Goal: Task Accomplishment & Management: Use online tool/utility

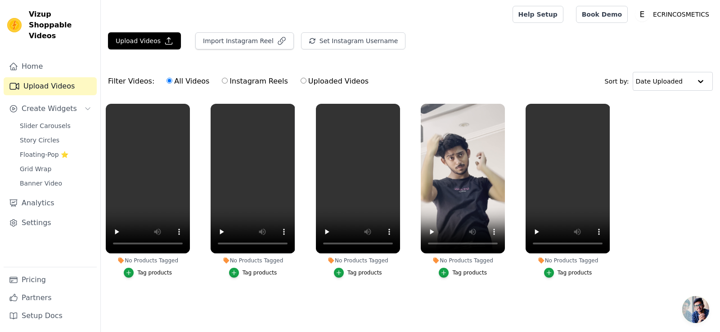
click at [144, 271] on div "Tag products" at bounding box center [154, 272] width 35 height 7
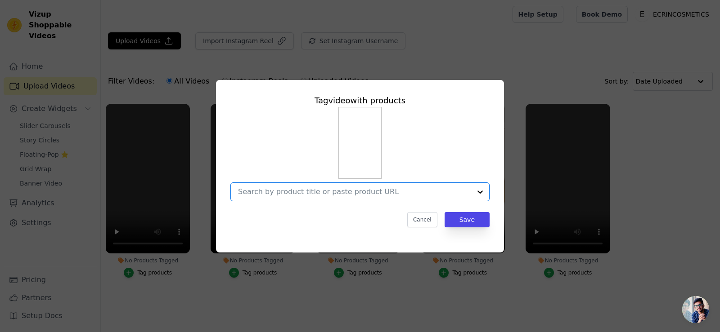
click at [325, 192] on input "No Products Tagged Tag video with products Option undefined, selected. Select i…" at bounding box center [354, 192] width 233 height 9
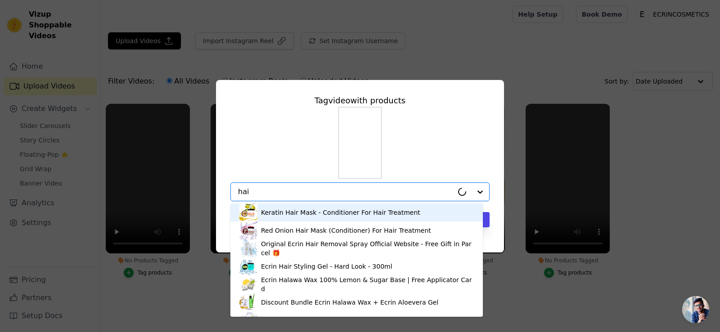
type input "hair"
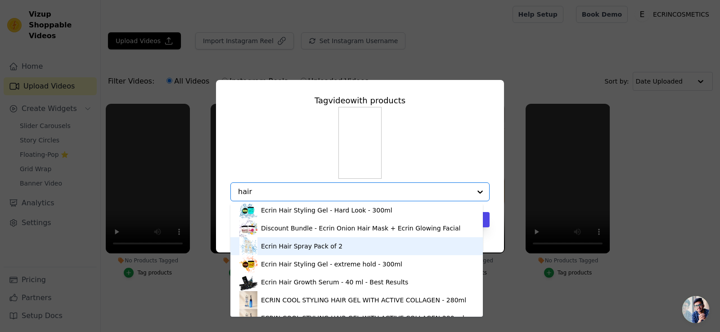
scroll to position [67, 0]
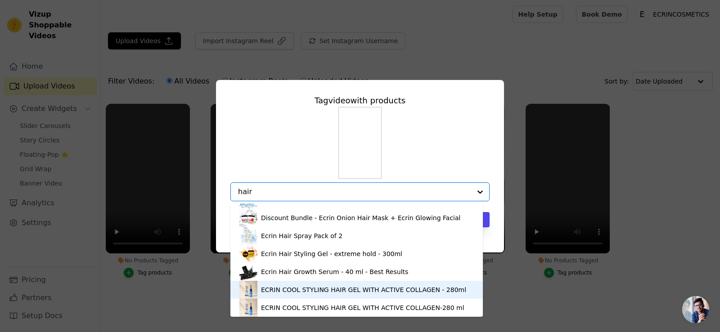
click at [344, 292] on div "ECRIN COOL STYLING HAIR GEL WITH ACTIVE COLLAGEN - 280ml" at bounding box center [363, 290] width 205 height 9
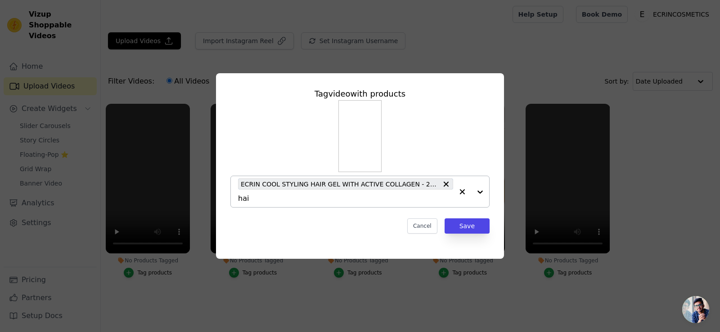
type input "hair"
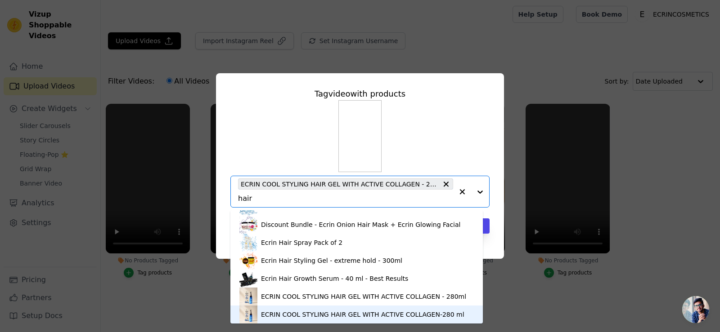
click at [342, 316] on div "ECRIN COOL STYLING HAIR GEL WITH ACTIVE COLLAGEN-280 ml" at bounding box center [362, 314] width 203 height 9
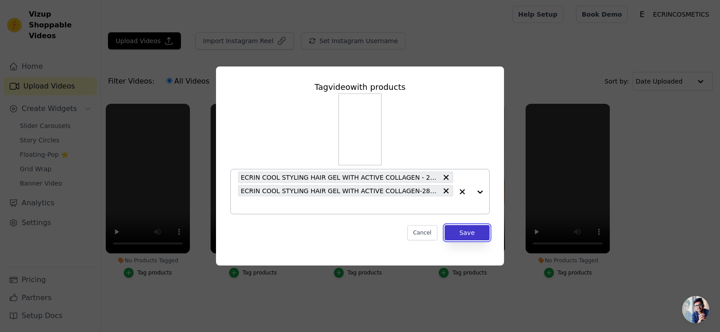
click at [457, 233] on button "Save" at bounding box center [466, 232] width 45 height 15
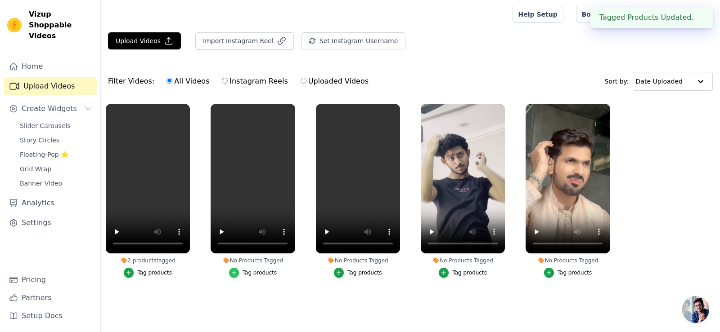
click at [235, 271] on icon "button" at bounding box center [234, 273] width 6 height 6
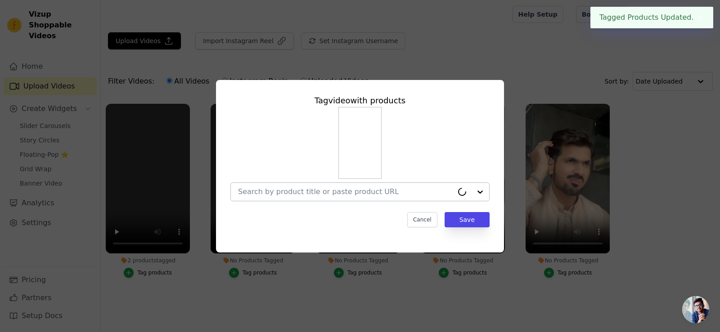
click at [322, 183] on div at bounding box center [359, 192] width 259 height 19
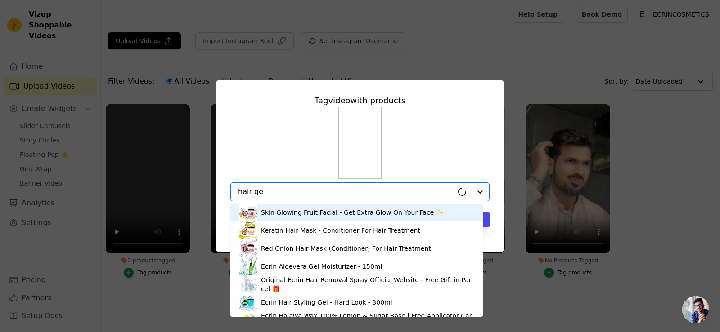
type input "hair gel"
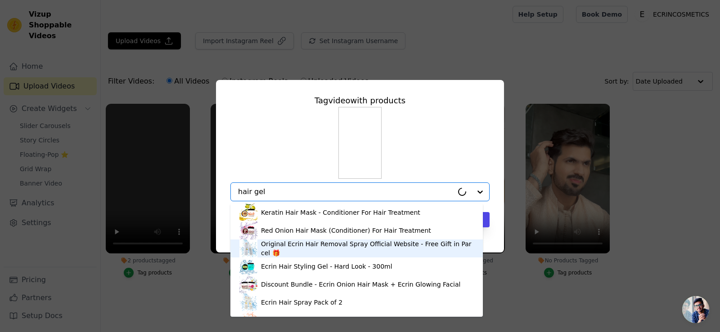
scroll to position [0, 0]
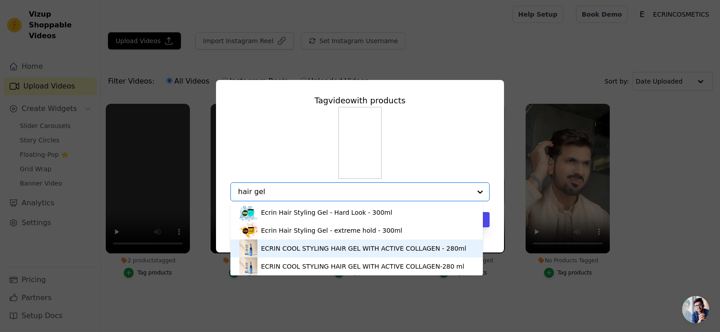
click at [335, 250] on div "ECRIN COOL STYLING HAIR GEL WITH ACTIVE COLLAGEN - 280ml" at bounding box center [363, 248] width 205 height 9
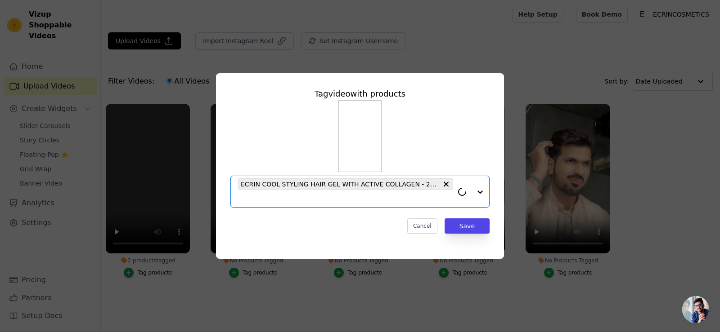
click at [332, 181] on span "ECRIN COOL STYLING HAIR GEL WITH ACTIVE COLLAGEN - 280ml" at bounding box center [339, 184] width 197 height 10
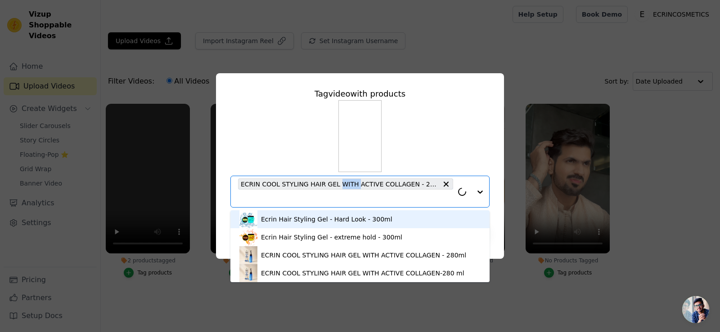
click at [332, 181] on span "ECRIN COOL STYLING HAIR GEL WITH ACTIVE COLLAGEN - 280ml" at bounding box center [339, 184] width 197 height 10
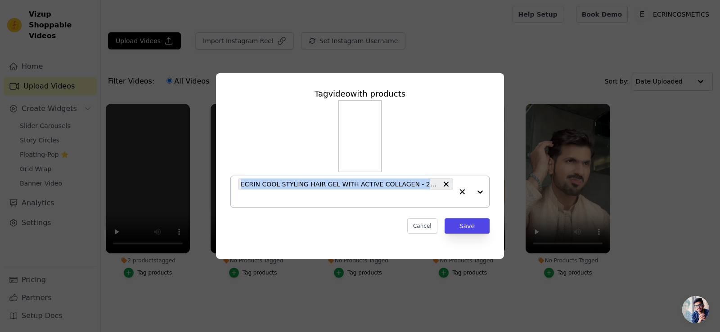
click at [332, 181] on span "ECRIN COOL STYLING HAIR GEL WITH ACTIVE COLLAGEN - 280ml" at bounding box center [339, 184] width 197 height 10
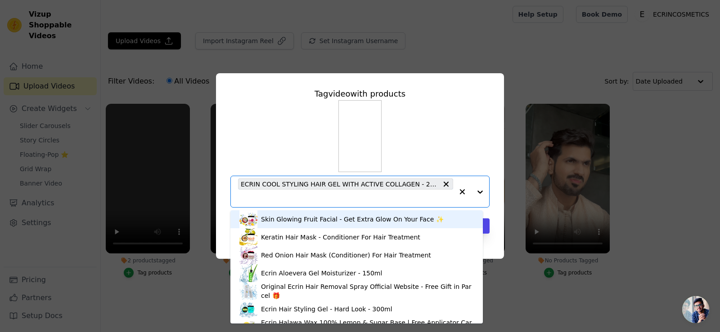
click at [332, 181] on span "ECRIN COOL STYLING HAIR GEL WITH ACTIVE COLLAGEN - 280ml" at bounding box center [339, 184] width 197 height 10
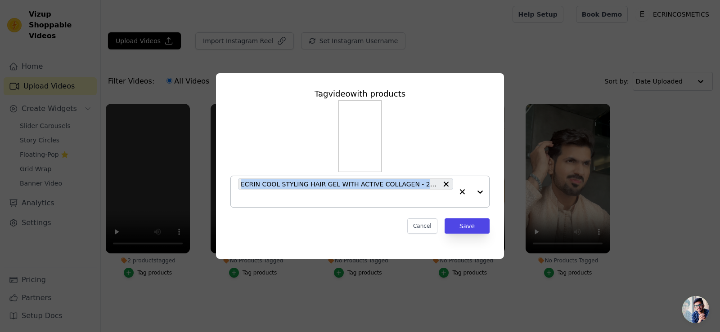
click at [332, 181] on span "ECRIN COOL STYLING HAIR GEL WITH ACTIVE COLLAGEN - 280ml" at bounding box center [339, 184] width 197 height 10
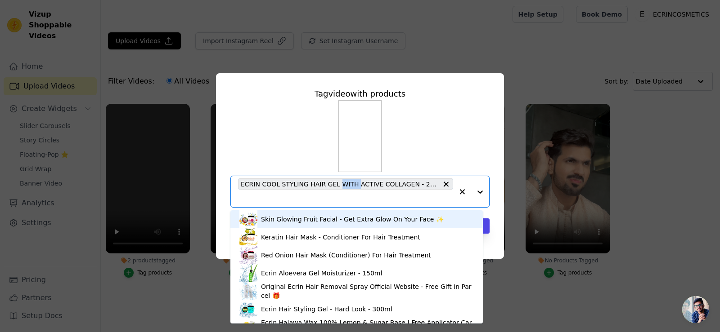
click at [332, 181] on span "ECRIN COOL STYLING HAIR GEL WITH ACTIVE COLLAGEN - 280ml" at bounding box center [339, 184] width 197 height 10
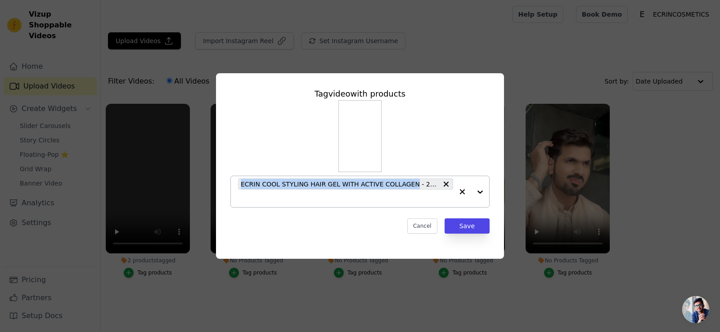
drag, startPoint x: 401, startPoint y: 185, endPoint x: 236, endPoint y: 192, distance: 165.2
click at [236, 192] on div "ECRIN COOL STYLING HAIR GEL WITH ACTIVE COLLAGEN - 280ml" at bounding box center [359, 192] width 259 height 32
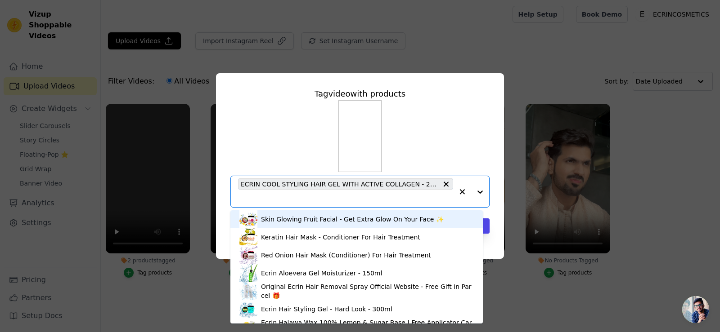
paste input "[URL][DOMAIN_NAME]"
type input "[URL][DOMAIN_NAME]"
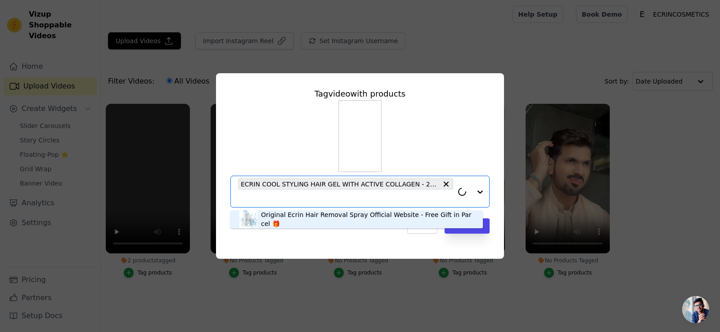
click at [283, 199] on input "No Products Tagged Tag video with products Original Ecrin Hair Removal Spray Of…" at bounding box center [345, 198] width 215 height 9
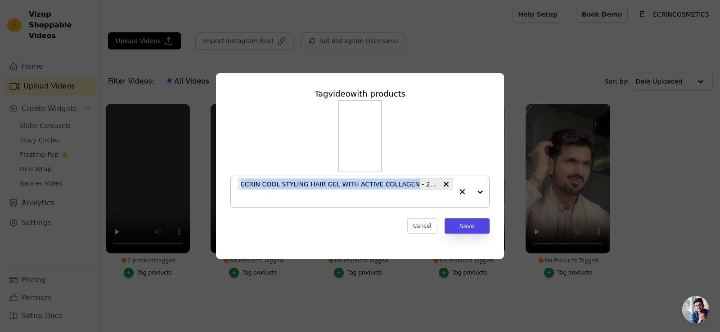
drag, startPoint x: 398, startPoint y: 185, endPoint x: 241, endPoint y: 189, distance: 157.5
click at [241, 189] on div "ECRIN COOL STYLING HAIR GEL WITH ACTIVE COLLAGEN - 280ml" at bounding box center [345, 191] width 215 height 31
copy span "ECRIN COOL STYLING HAIR GEL WITH ACTIVE COLLAGEN"
drag, startPoint x: 246, startPoint y: 180, endPoint x: 392, endPoint y: 201, distance: 148.1
click at [402, 188] on span "ECRIN COOL STYLING HAIR GEL WITH ACTIVE COLLAGEN - 280ml" at bounding box center [339, 184] width 197 height 10
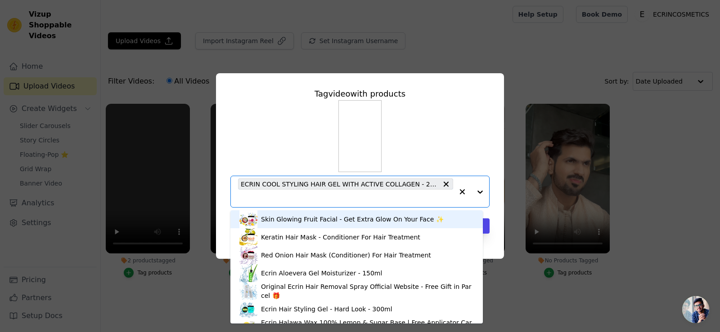
paste input "ECRIN COOL STYLING HAIR GEL WITH ACTIVE COLLAGEN"
type input "ECRIN COOL STYLING HAIR GEL WITH ACTIVE COLLAGEN"
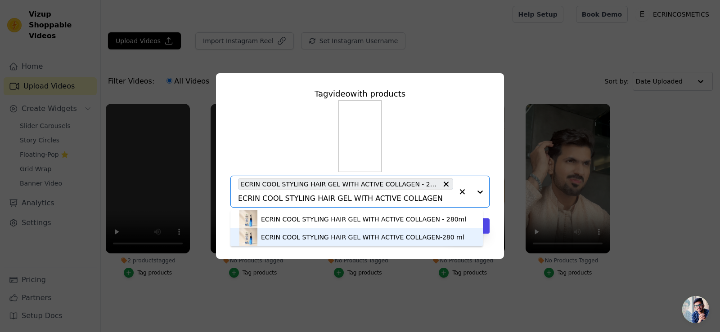
click at [335, 239] on div "ECRIN COOL STYLING HAIR GEL WITH ACTIVE COLLAGEN-280 ml" at bounding box center [362, 237] width 203 height 9
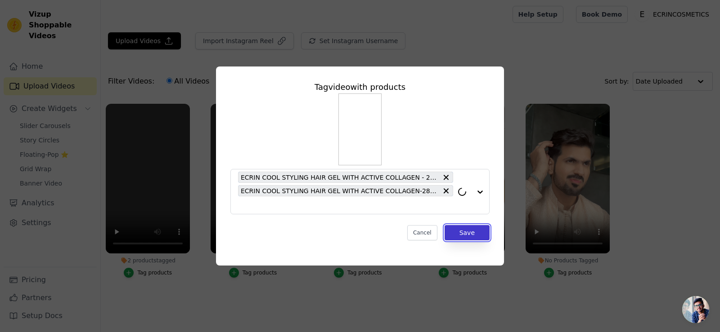
click at [454, 229] on button "Save" at bounding box center [466, 232] width 45 height 15
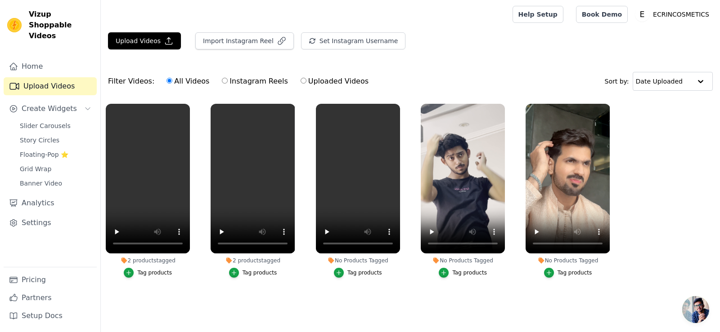
click at [363, 275] on div "Tag products" at bounding box center [364, 272] width 35 height 7
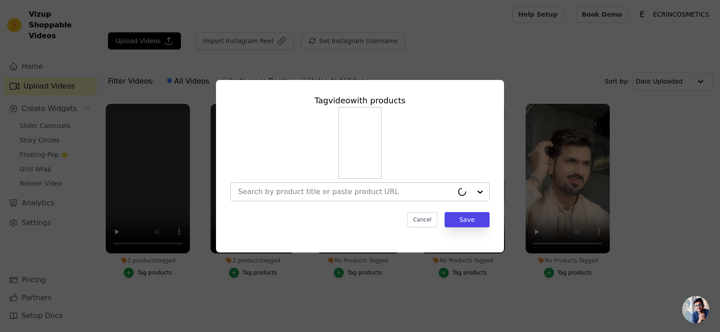
click at [339, 196] on div at bounding box center [345, 192] width 215 height 18
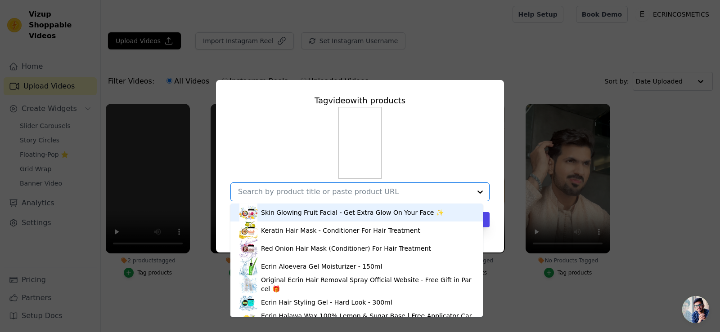
paste input "ECRIN COOL STYLING HAIR GEL WITH ACTIVE COLLAGEN"
type input "ECRIN COOL STYLING HAIR GEL WITH ACTIVE COLLAGEN"
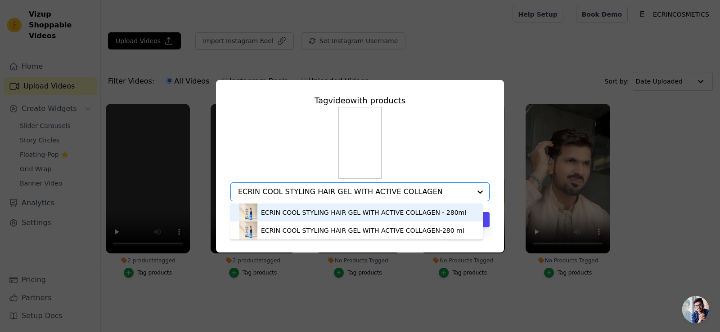
click at [311, 219] on div "ECRIN COOL STYLING HAIR GEL WITH ACTIVE COLLAGEN - 280ml" at bounding box center [356, 213] width 234 height 18
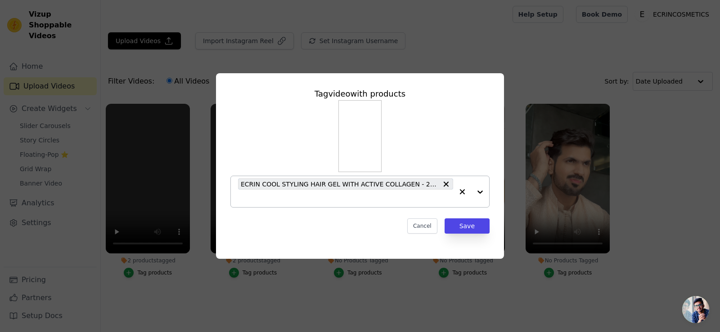
paste input "ECRIN COOL STYLING HAIR GEL WITH ACTIVE COLLAGEN"
type input "ECRIN COOL STYLING HAIR GEL WITH ACTIVE COLLAGEN"
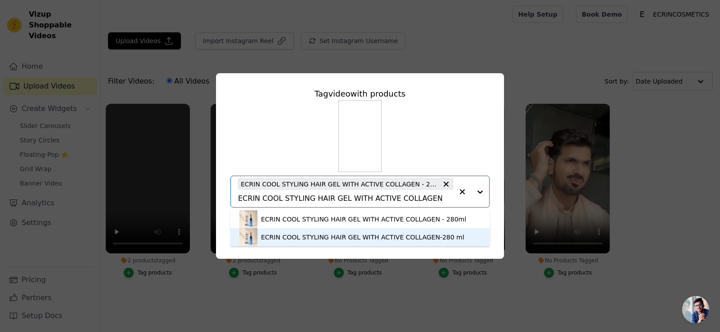
click at [322, 232] on div "ECRIN COOL STYLING HAIR GEL WITH ACTIVE COLLAGEN-280 ml" at bounding box center [359, 237] width 241 height 18
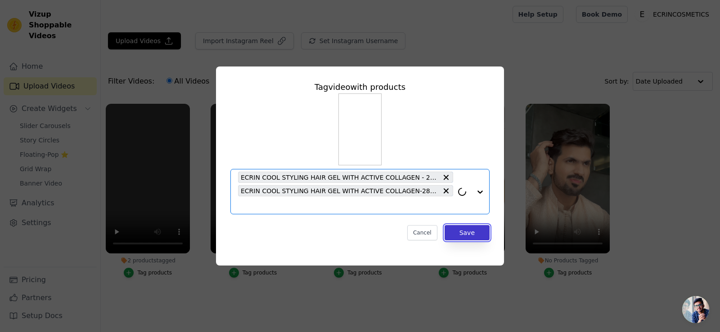
click at [461, 236] on button "Save" at bounding box center [466, 232] width 45 height 15
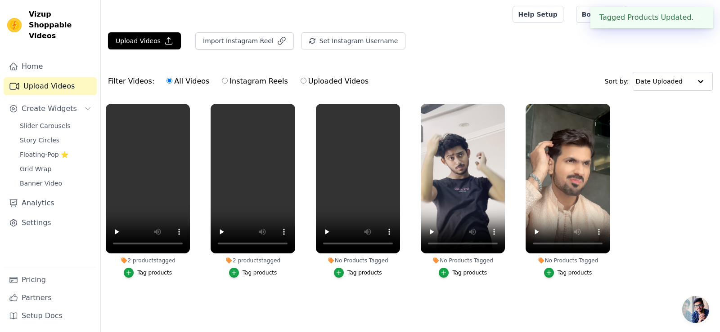
click at [449, 278] on button "Tag products" at bounding box center [463, 273] width 48 height 10
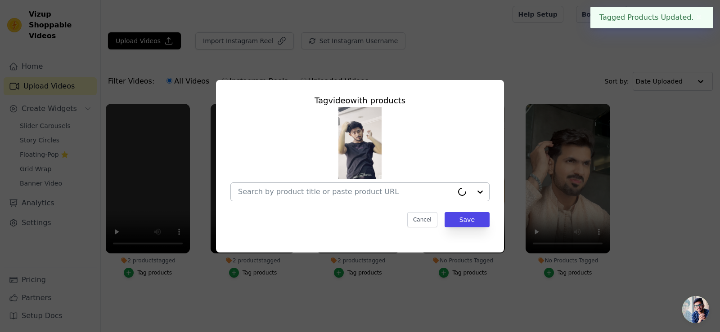
click at [390, 195] on input "No Products Tagged Tag video with products Cancel Save Tag products" at bounding box center [345, 192] width 215 height 9
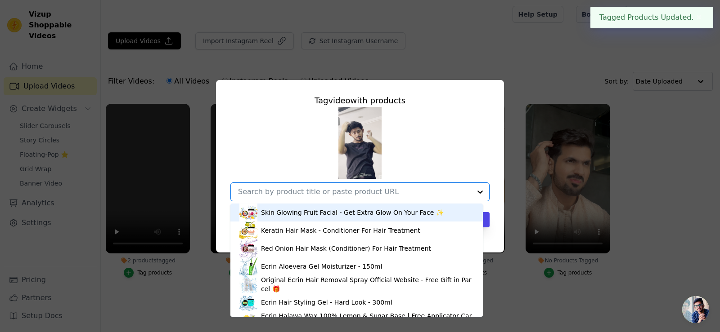
paste input "ECRIN COOL STYLING HAIR GEL WITH ACTIVE COLLAGEN"
type input "ECRIN COOL STYLING HAIR GEL WITH ACTIVE COLLAGEN"
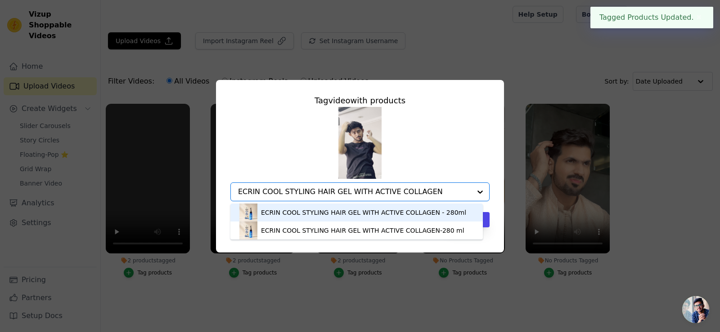
click at [334, 215] on div "ECRIN COOL STYLING HAIR GEL WITH ACTIVE COLLAGEN - 280ml" at bounding box center [363, 212] width 205 height 9
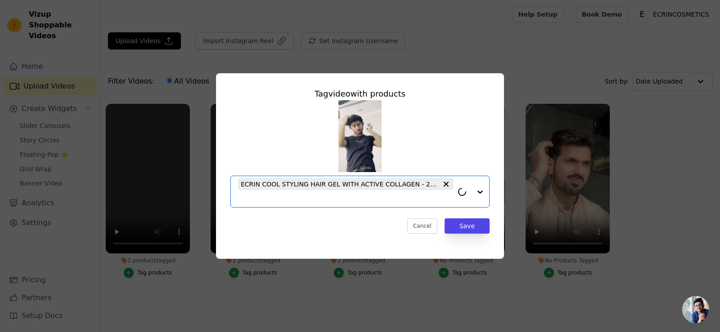
paste input "ECRIN COOL STYLING HAIR GEL WITH ACTIVE COLLAGEN"
type input "ECRIN COOL STYLING HAIR GEL WITH ACTIVE COLLAGEN"
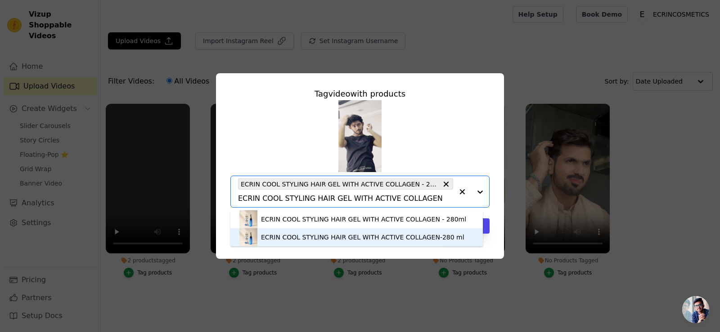
click at [342, 238] on div "ECRIN COOL STYLING HAIR GEL WITH ACTIVE COLLAGEN-280 ml" at bounding box center [362, 237] width 203 height 9
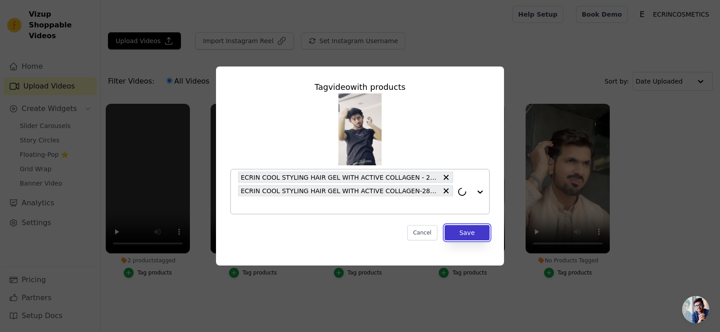
click at [460, 233] on button "Save" at bounding box center [466, 232] width 45 height 15
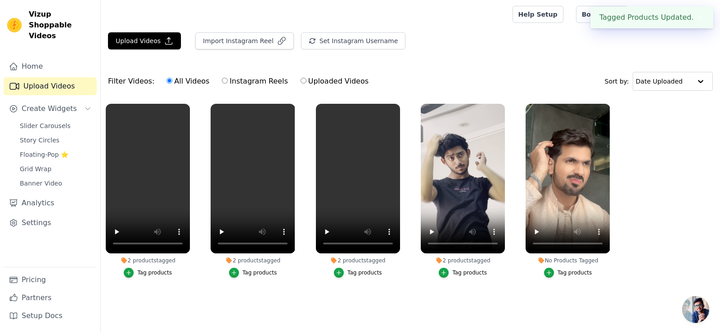
click at [565, 275] on div "Tag products" at bounding box center [574, 272] width 35 height 7
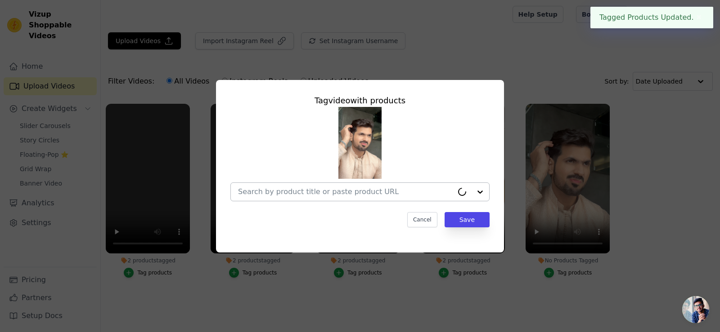
click at [415, 190] on input "No Products Tagged Tag video with products Cancel Save Tag products" at bounding box center [345, 192] width 215 height 9
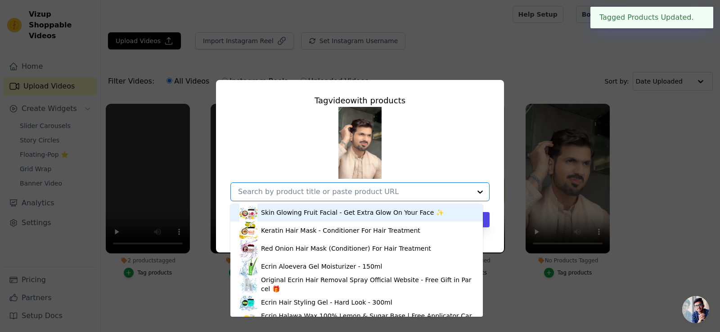
paste input "ECRIN COOL STYLING HAIR GEL WITH ACTIVE COLLAGEN"
type input "ECRIN COOL STYLING HAIR GEL WITH ACTIVE COLLAGEN"
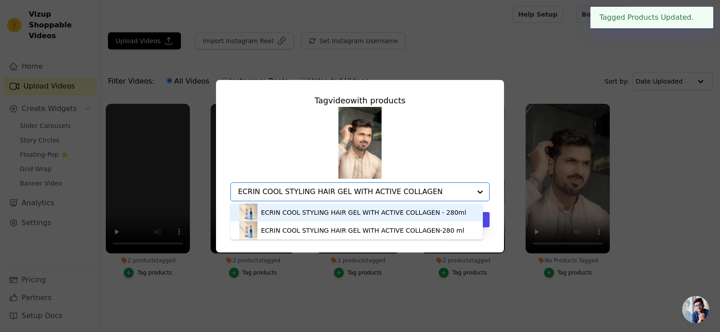
click at [381, 213] on div "ECRIN COOL STYLING HAIR GEL WITH ACTIVE COLLAGEN - 280ml" at bounding box center [363, 212] width 205 height 9
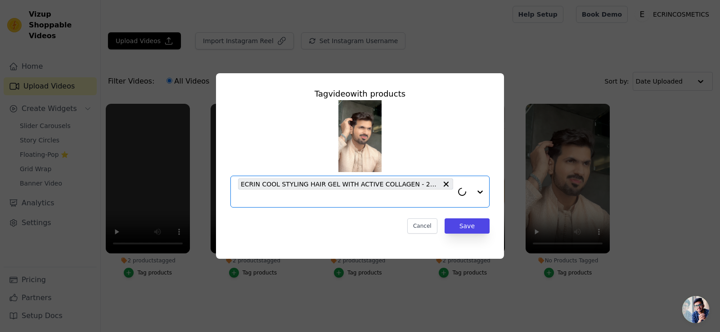
paste input "ECRIN COOL STYLING HAIR GEL WITH ACTIVE COLLAGEN"
type input "ECRIN COOL STYLING HAIR GEL WITH ACTIVE COLLAGEN"
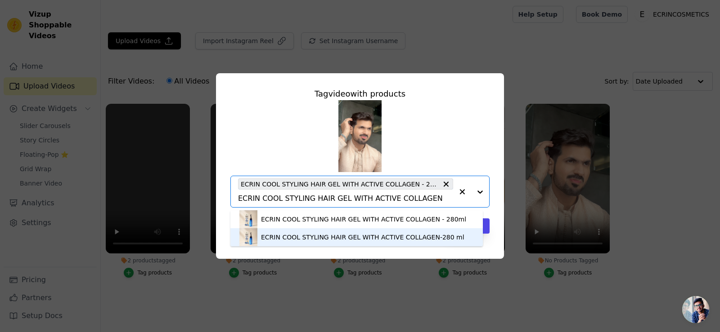
click at [406, 236] on div "ECRIN COOL STYLING HAIR GEL WITH ACTIVE COLLAGEN-280 ml" at bounding box center [362, 237] width 203 height 9
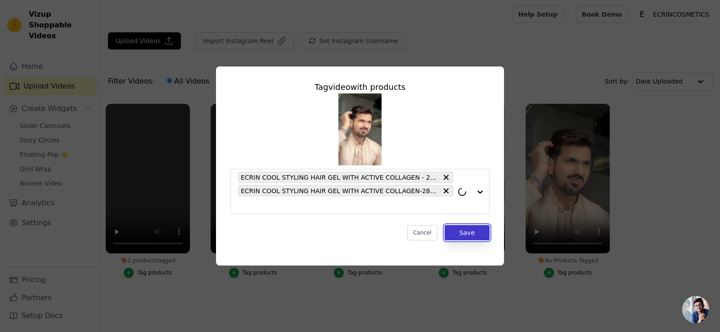
click at [467, 236] on button "Save" at bounding box center [466, 232] width 45 height 15
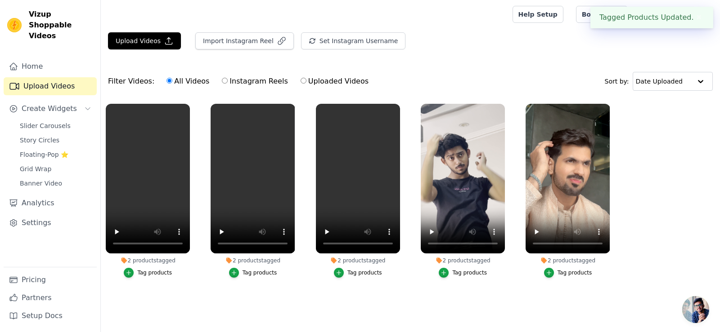
click at [694, 23] on div "Tagged Products Updated. ✖" at bounding box center [651, 18] width 123 height 22
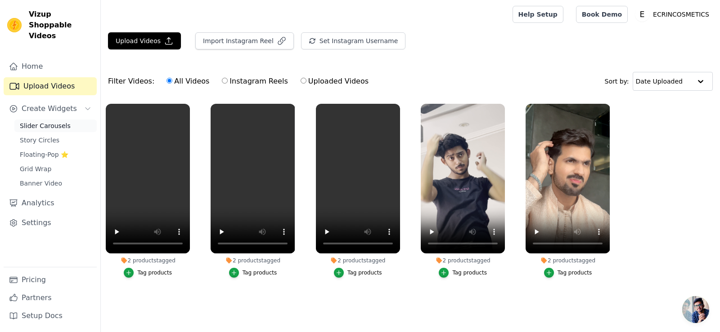
click at [44, 121] on link "Slider Carousels" at bounding box center [55, 126] width 82 height 13
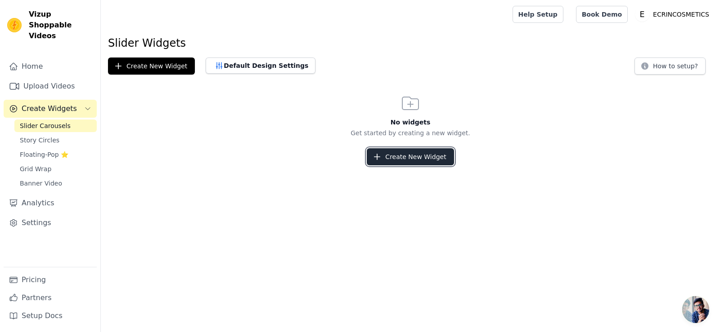
click at [409, 159] on button "Create New Widget" at bounding box center [410, 156] width 87 height 17
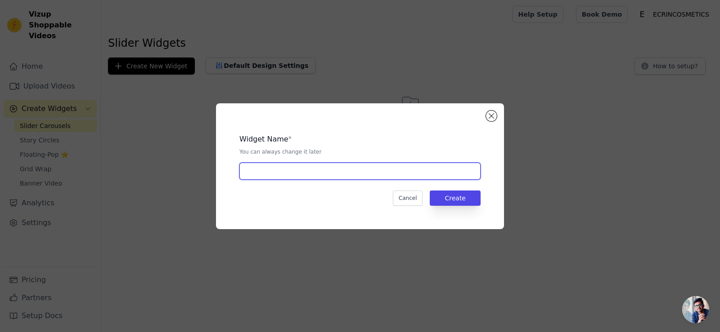
click at [344, 171] on input "text" at bounding box center [359, 171] width 241 height 17
type input "video product page"
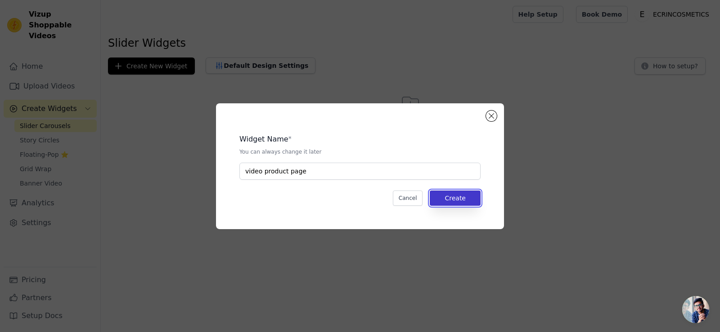
click at [475, 195] on button "Create" at bounding box center [455, 198] width 51 height 15
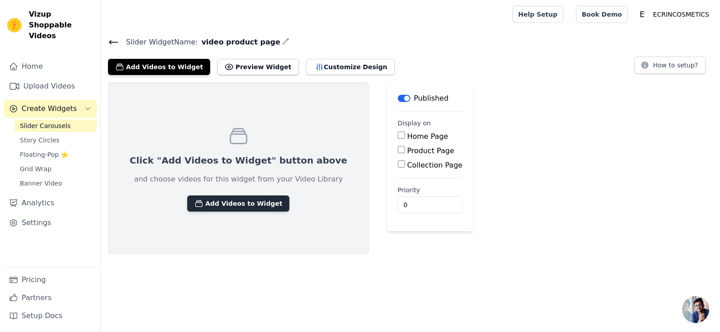
click at [228, 206] on button "Add Videos to Widget" at bounding box center [238, 204] width 102 height 16
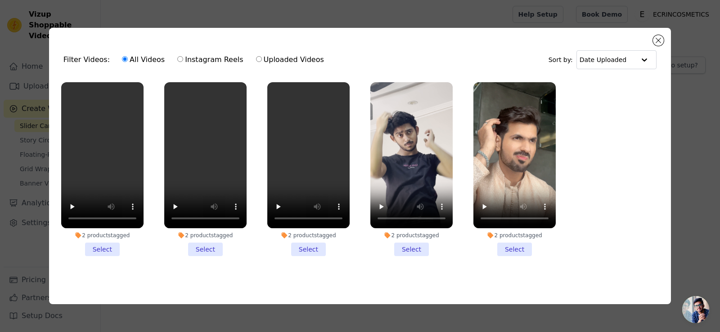
click at [109, 251] on li "2 products tagged Select" at bounding box center [102, 169] width 82 height 174
click at [0, 0] on input "2 products tagged Select" at bounding box center [0, 0] width 0 height 0
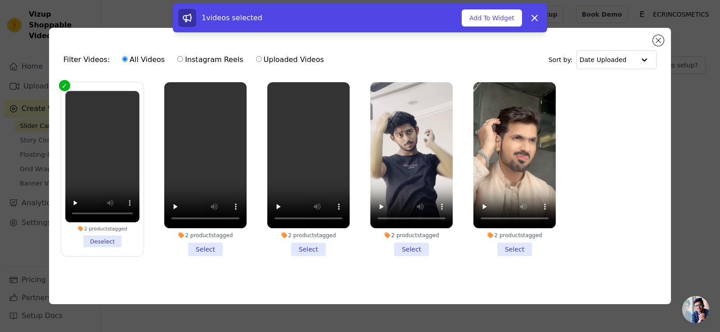
click at [203, 249] on li "2 products tagged Select" at bounding box center [205, 169] width 82 height 174
click at [0, 0] on input "2 products tagged Select" at bounding box center [0, 0] width 0 height 0
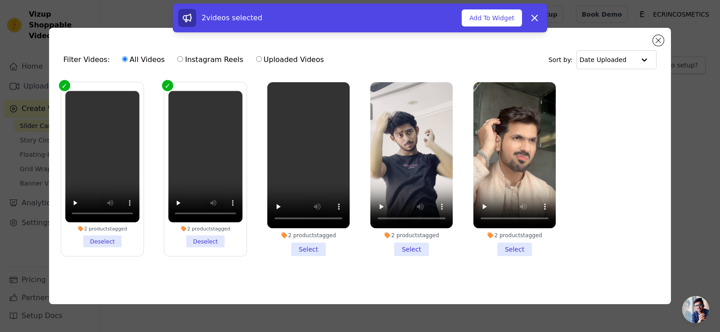
click at [309, 256] on div "2 products tagged Select" at bounding box center [308, 169] width 92 height 184
click at [309, 249] on li "2 products tagged Select" at bounding box center [308, 169] width 82 height 174
click at [0, 0] on input "2 products tagged Select" at bounding box center [0, 0] width 0 height 0
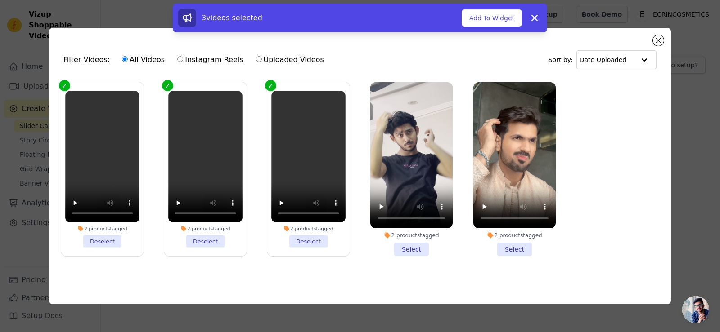
drag, startPoint x: 403, startPoint y: 249, endPoint x: 426, endPoint y: 255, distance: 24.1
click at [403, 249] on li "2 products tagged Select" at bounding box center [411, 169] width 82 height 174
click at [0, 0] on input "2 products tagged Select" at bounding box center [0, 0] width 0 height 0
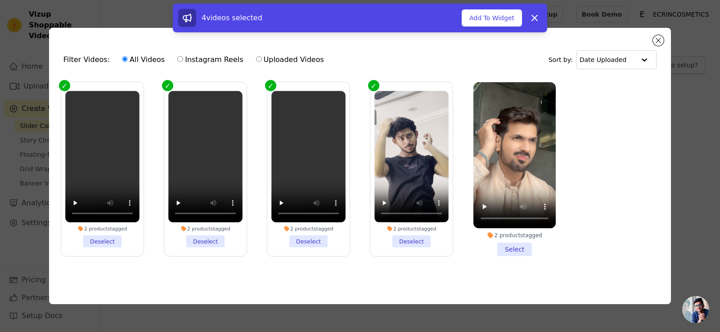
click at [513, 238] on li "2 products tagged Select" at bounding box center [514, 169] width 82 height 174
click at [0, 0] on input "2 products tagged Select" at bounding box center [0, 0] width 0 height 0
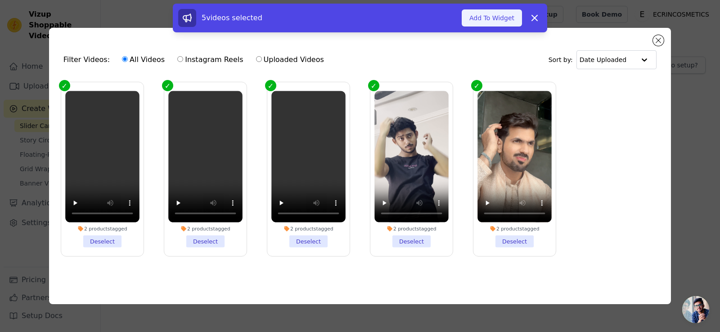
click at [497, 18] on button "Add To Widget" at bounding box center [491, 17] width 60 height 17
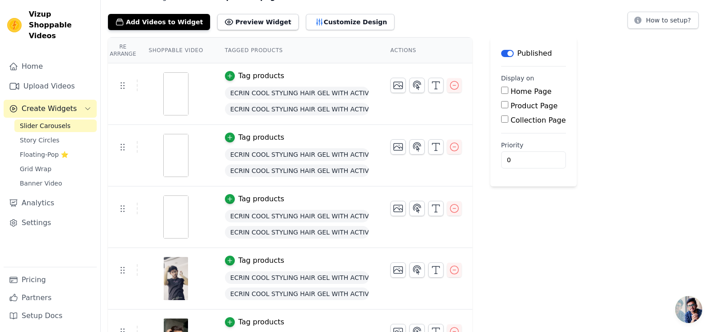
scroll to position [84, 0]
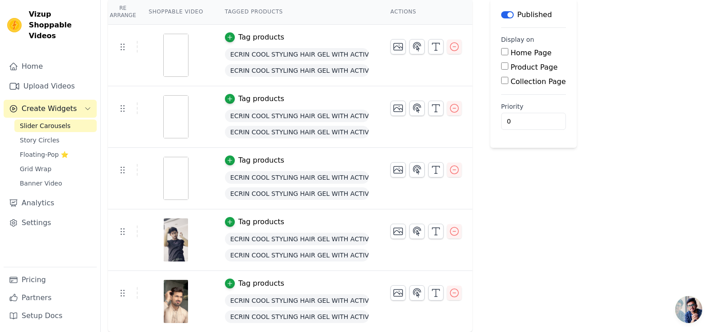
click at [168, 181] on img at bounding box center [175, 178] width 25 height 43
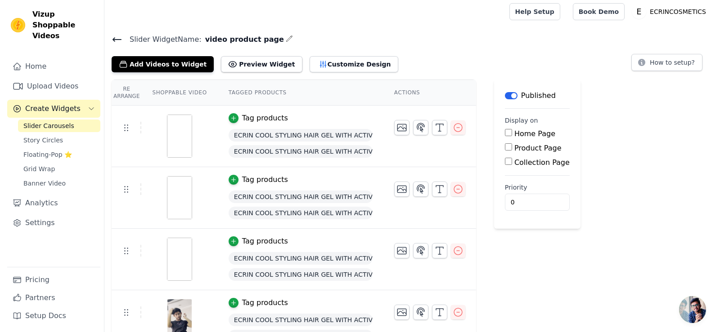
scroll to position [0, 0]
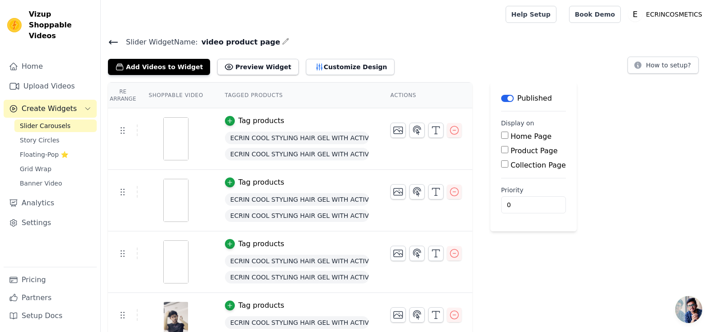
click at [501, 149] on input "Product Page" at bounding box center [504, 149] width 7 height 7
checkbox input "true"
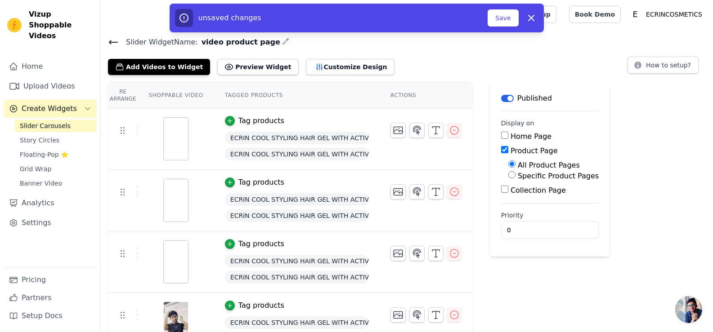
click at [508, 177] on input "Specific Product Pages" at bounding box center [511, 174] width 7 height 7
radio input "true"
click at [510, 192] on button "Select Products" at bounding box center [538, 196] width 60 height 15
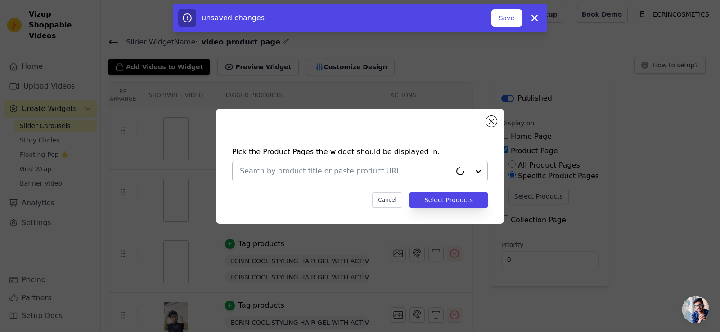
click at [398, 171] on input "text" at bounding box center [345, 171] width 211 height 11
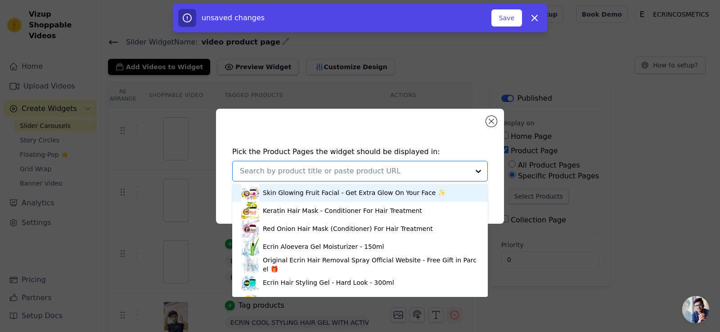
click at [427, 170] on input "text" at bounding box center [354, 171] width 229 height 11
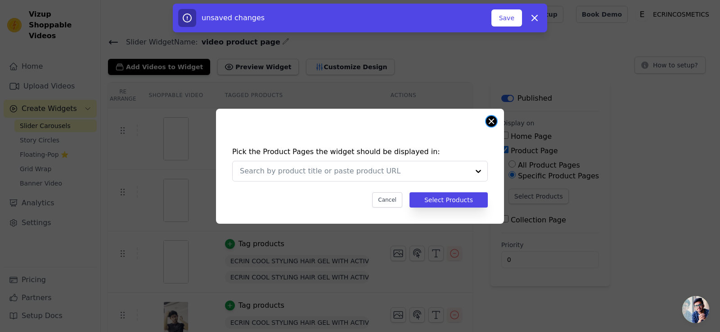
click at [489, 125] on button "Close modal" at bounding box center [491, 121] width 11 height 11
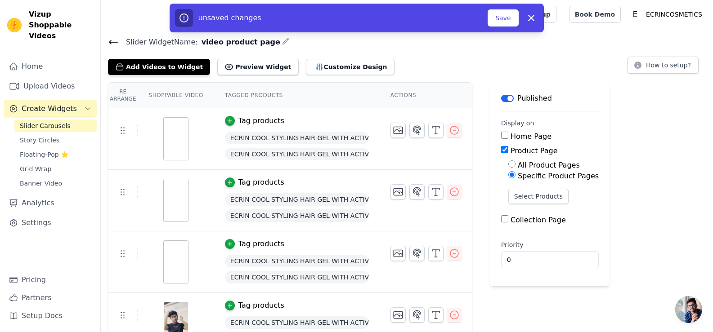
click at [508, 176] on input "Specific Product Pages" at bounding box center [511, 174] width 7 height 7
click at [501, 150] on input "Product Page" at bounding box center [504, 149] width 7 height 7
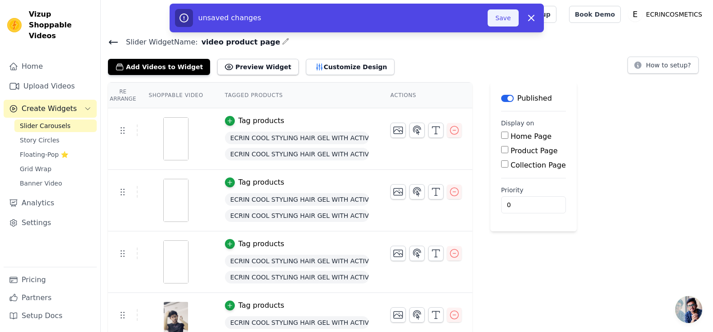
click at [514, 18] on button "Save" at bounding box center [503, 17] width 31 height 17
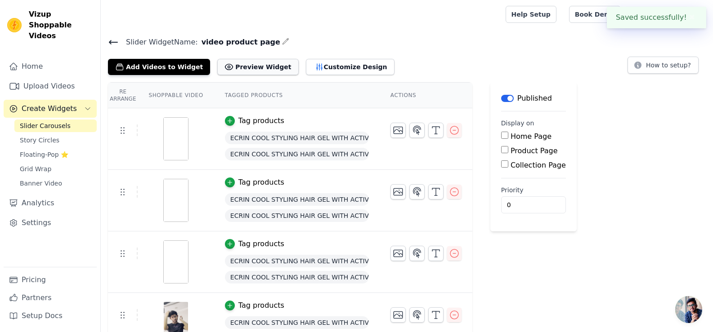
click at [235, 66] on button "Preview Widget" at bounding box center [257, 67] width 81 height 16
click at [332, 65] on button "Customize Design" at bounding box center [350, 67] width 89 height 16
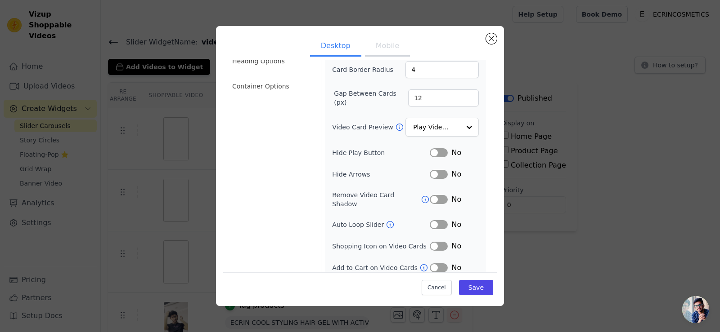
scroll to position [68, 0]
click at [431, 220] on button "Label" at bounding box center [439, 224] width 18 height 9
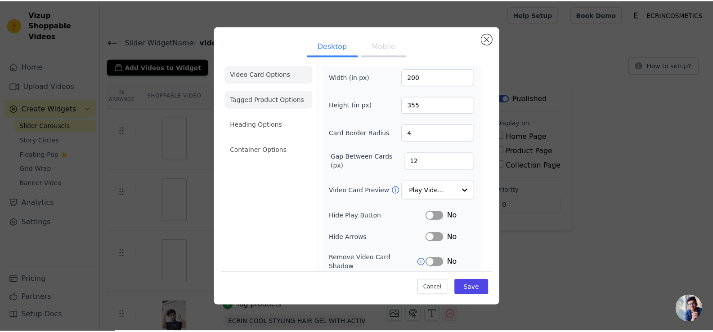
scroll to position [0, 0]
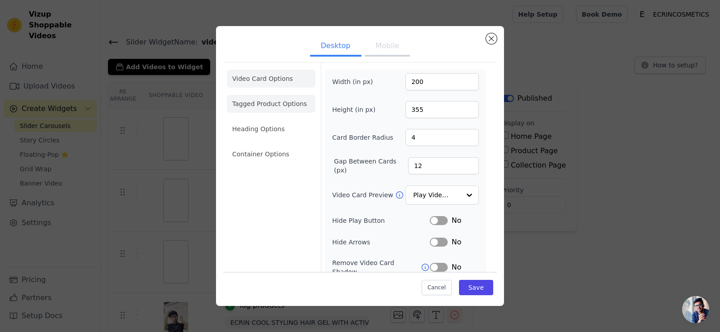
click at [278, 105] on li "Tagged Product Options" at bounding box center [271, 104] width 89 height 18
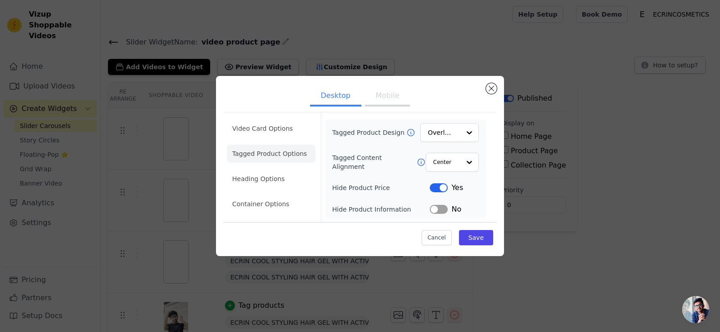
click at [434, 211] on button "Label" at bounding box center [439, 209] width 18 height 9
click at [439, 214] on button "Label" at bounding box center [439, 209] width 18 height 9
click at [431, 164] on div "Center" at bounding box center [452, 162] width 54 height 20
click at [439, 165] on input "Tagged Content Alignment" at bounding box center [446, 162] width 27 height 18
click at [255, 172] on li "Heading Options" at bounding box center [271, 179] width 89 height 18
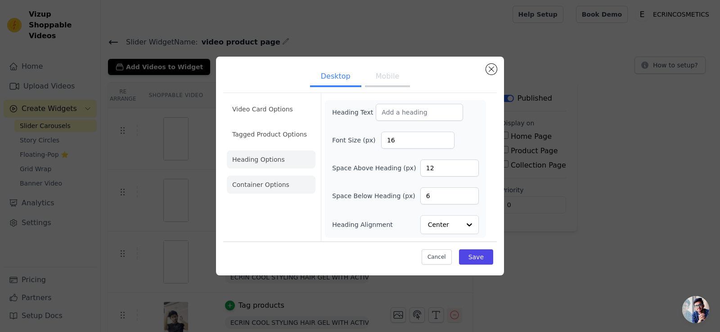
click at [273, 185] on li "Container Options" at bounding box center [271, 185] width 89 height 18
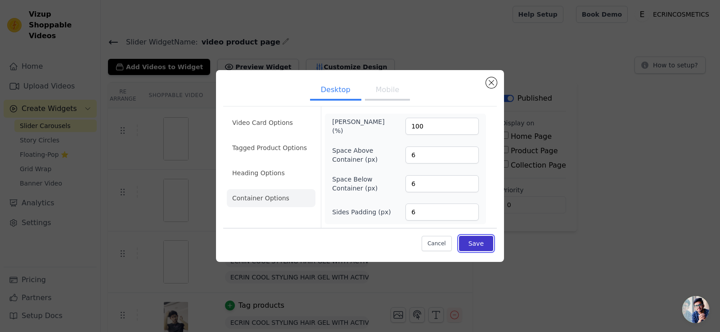
click at [471, 243] on button "Save" at bounding box center [476, 243] width 34 height 15
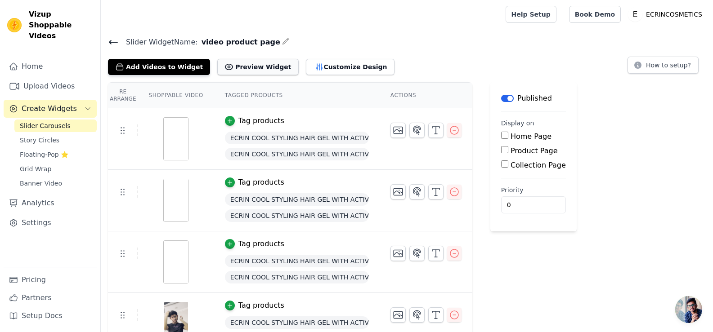
click at [228, 71] on button "Preview Widget" at bounding box center [257, 67] width 81 height 16
click at [501, 151] on input "Product Page" at bounding box center [504, 149] width 7 height 7
checkbox input "true"
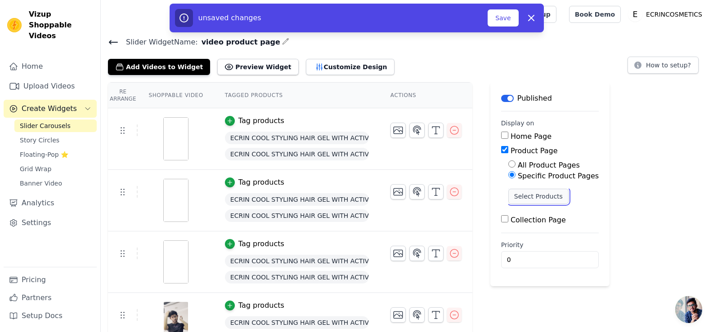
click at [508, 191] on button "Select Products" at bounding box center [538, 196] width 60 height 15
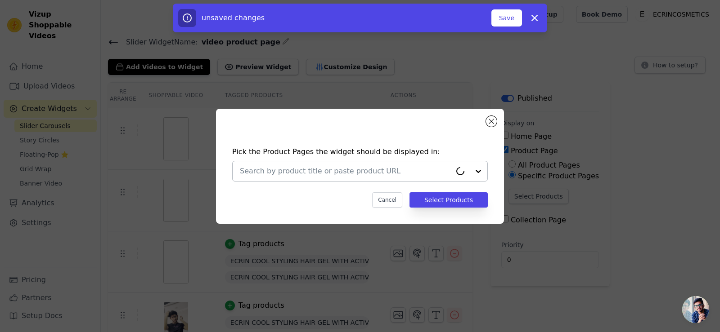
click at [361, 169] on input "text" at bounding box center [345, 171] width 211 height 11
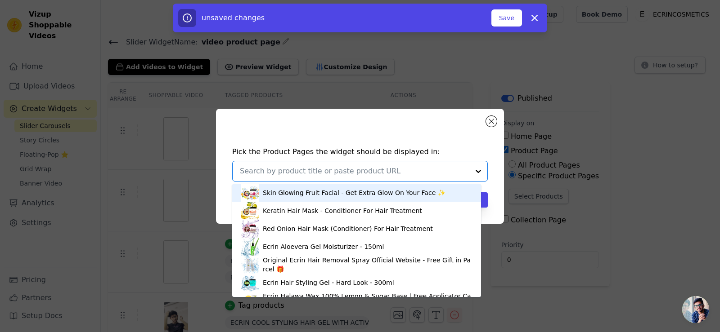
paste input "ECRIN COOL STYLING HAIR GEL WITH ACTIVE COLLAGEN"
type input "ECRIN COOL STYLING HAIR GEL WITH ACTIVE COLLAGEN"
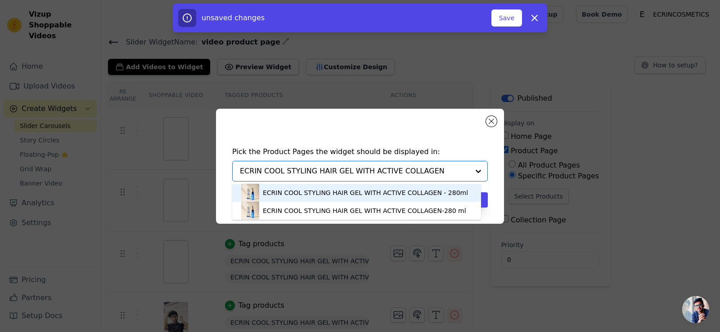
click at [283, 199] on div "ECRIN COOL STYLING HAIR GEL WITH ACTIVE COLLAGEN - 280ml" at bounding box center [356, 193] width 231 height 18
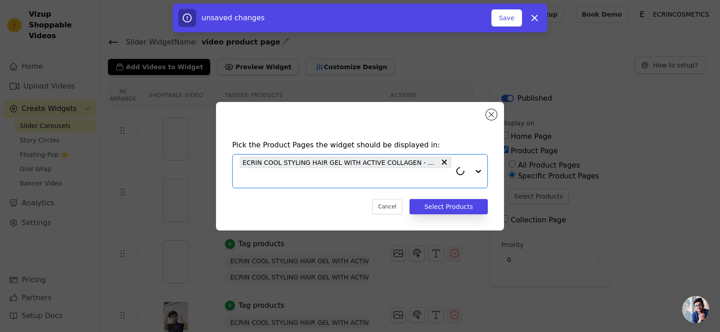
paste input "ECRIN COOL STYLING HAIR GEL WITH ACTIVE COLLAGEN"
type input "ECRIN COOL STYLING HAIR GEL WITH ACTIVE COLLAGEN"
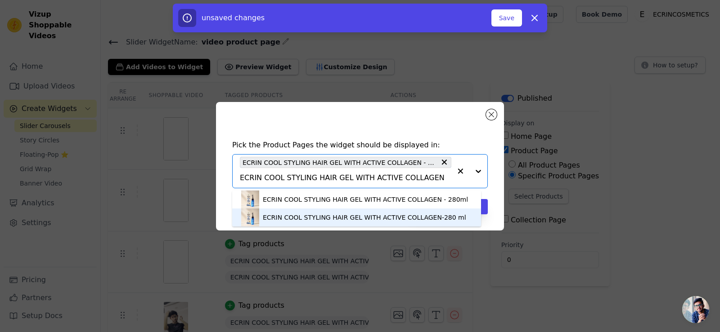
drag, startPoint x: 299, startPoint y: 224, endPoint x: 318, endPoint y: 224, distance: 18.9
click at [299, 223] on div "ECRIN COOL STYLING HAIR GEL WITH ACTIVE COLLAGEN-280 ml" at bounding box center [356, 218] width 231 height 18
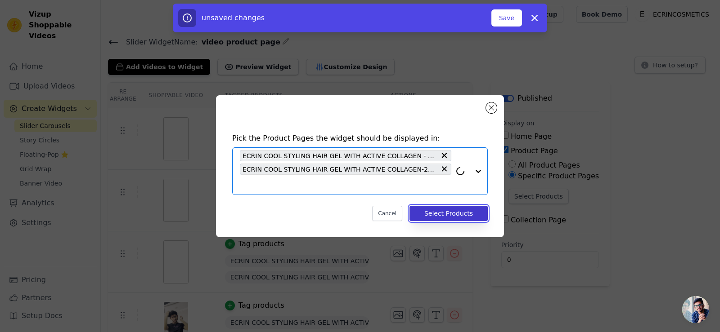
click at [430, 214] on button "Select Products" at bounding box center [448, 213] width 78 height 15
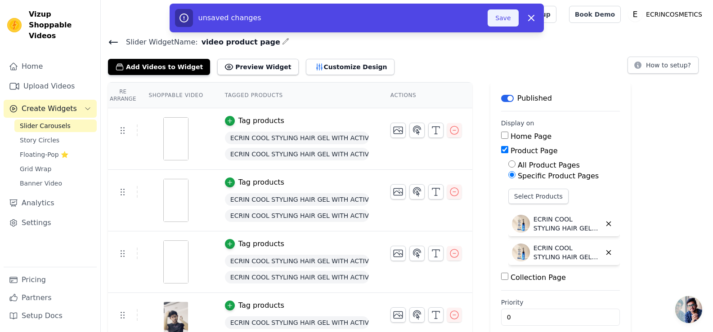
click at [509, 20] on button "Save" at bounding box center [503, 17] width 31 height 17
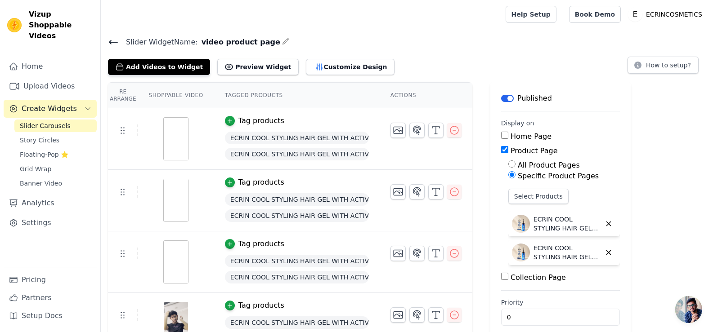
click at [531, 42] on h4 "Slider Widget Name: video product page" at bounding box center [407, 42] width 598 height 12
drag, startPoint x: 196, startPoint y: 42, endPoint x: 260, endPoint y: 42, distance: 63.9
click at [261, 42] on h4 "Slider Widget Name: video product page" at bounding box center [407, 42] width 598 height 12
copy div "video product page"
click at [242, 67] on button "Preview Widget" at bounding box center [257, 67] width 81 height 16
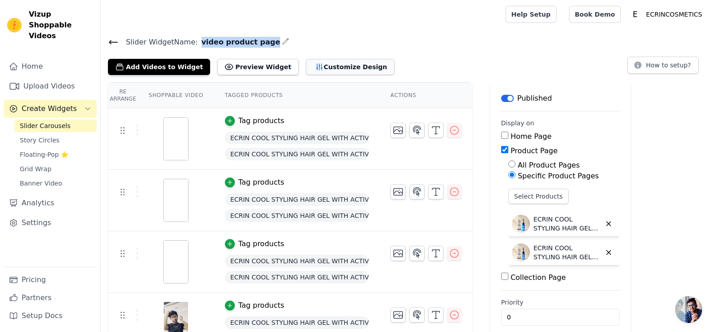
click at [327, 71] on button "Customize Design" at bounding box center [350, 67] width 89 height 16
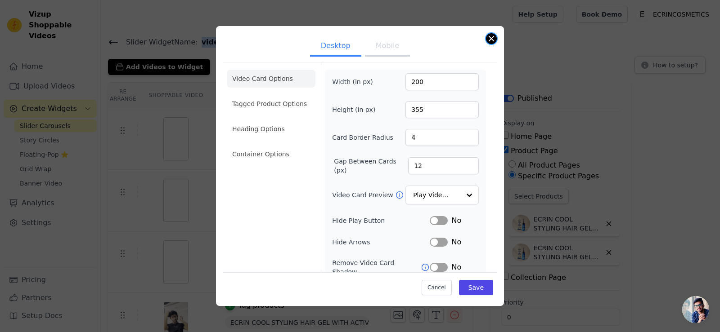
click at [490, 40] on button "Close modal" at bounding box center [491, 38] width 11 height 11
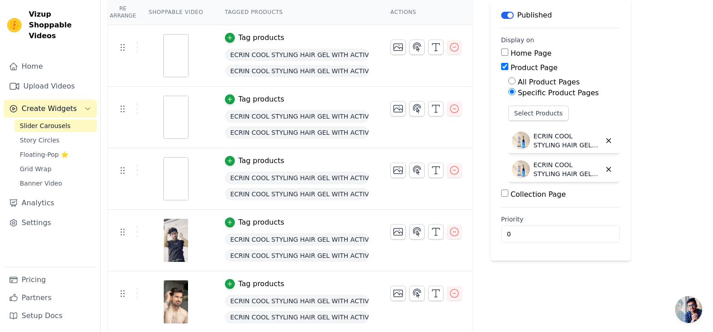
scroll to position [84, 0]
click at [560, 229] on input "0" at bounding box center [560, 233] width 119 height 17
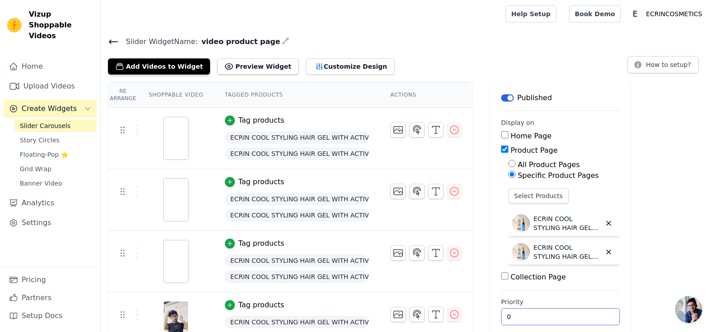
scroll to position [0, 0]
click at [107, 38] on div "Slider Widget Name: video product page Add Videos to Widget Preview Widget Cust…" at bounding box center [407, 55] width 612 height 39
click at [111, 37] on icon at bounding box center [113, 42] width 11 height 11
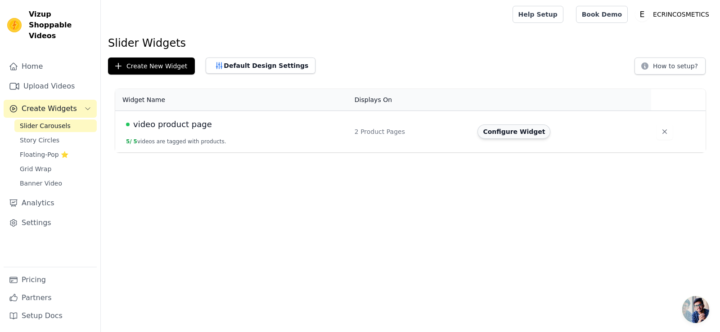
click at [493, 130] on button "Configure Widget" at bounding box center [513, 132] width 73 height 14
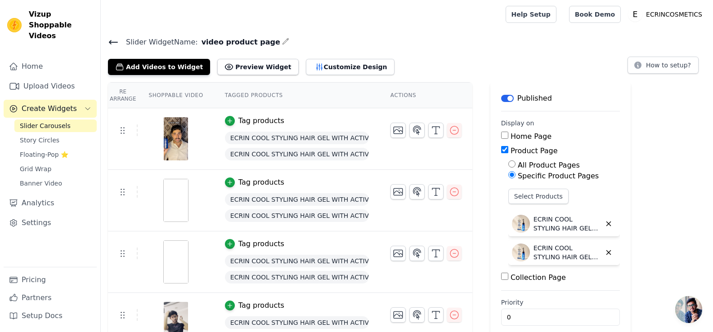
click at [501, 99] on button "Label" at bounding box center [507, 98] width 13 height 7
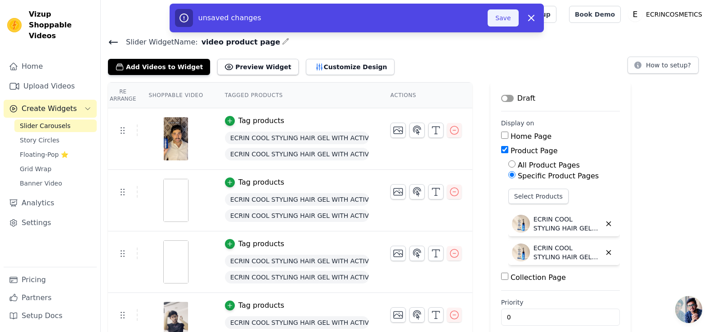
click at [501, 19] on button "Save" at bounding box center [503, 17] width 31 height 17
click at [506, 97] on button "Label" at bounding box center [507, 98] width 13 height 7
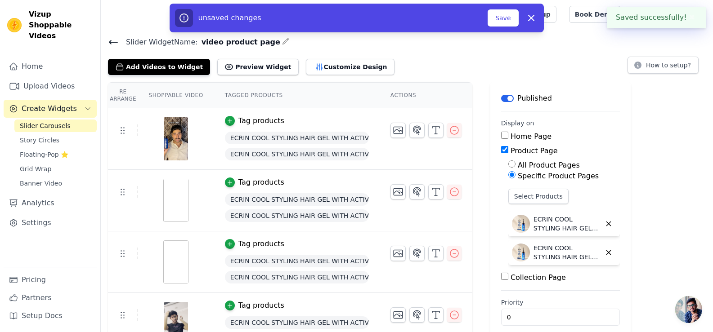
click at [501, 147] on input "Product Page" at bounding box center [504, 149] width 7 height 7
checkbox input "false"
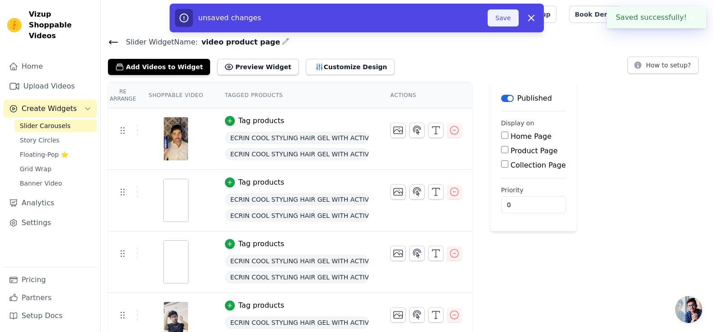
click at [499, 21] on button "Save" at bounding box center [503, 17] width 31 height 17
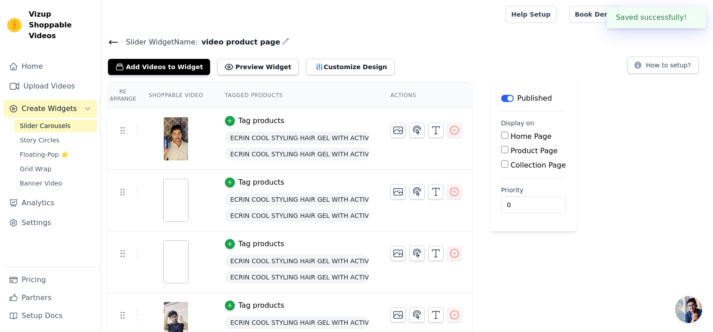
click at [487, 52] on div "Slider Widget Name: video product page Add Videos to Widget Preview Widget Cust…" at bounding box center [407, 55] width 612 height 39
click at [166, 81] on div "Slider Widget Name: video product page Add Videos to Widget Preview Widget Cust…" at bounding box center [407, 226] width 612 height 381
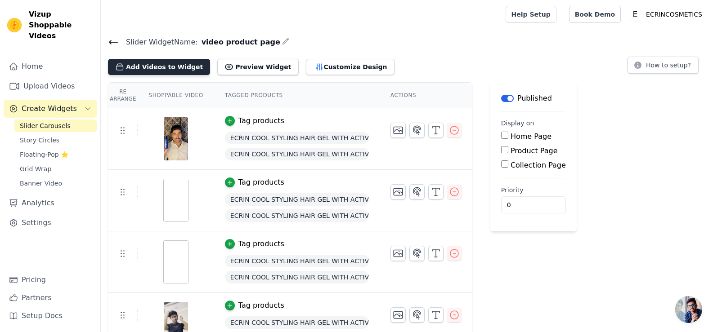
click at [175, 66] on button "Add Videos to Widget" at bounding box center [159, 67] width 102 height 16
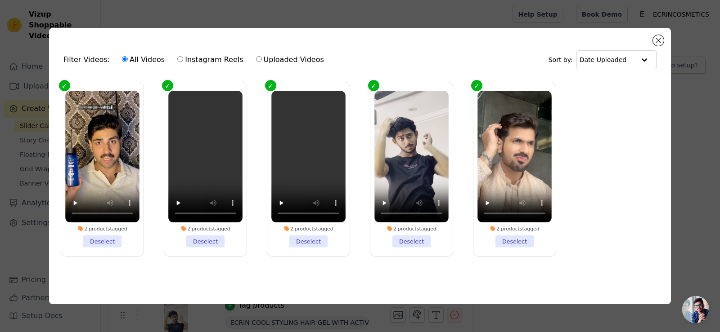
click at [257, 54] on label "Uploaded Videos" at bounding box center [289, 60] width 69 height 12
click at [257, 56] on input "Uploaded Videos" at bounding box center [259, 59] width 6 height 6
radio input "true"
click at [141, 55] on label "All Videos" at bounding box center [143, 60] width 44 height 12
click at [128, 56] on input "All Videos" at bounding box center [125, 59] width 6 height 6
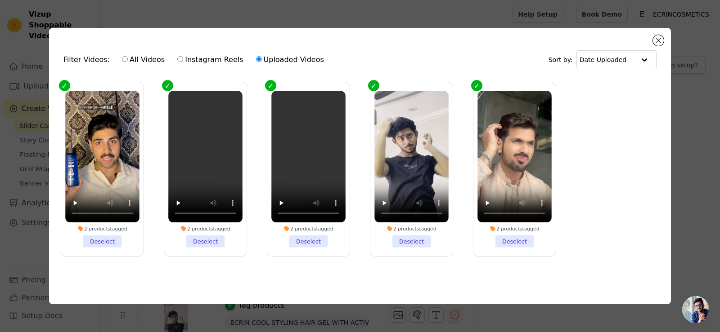
radio input "true"
click at [255, 56] on label "Uploaded Videos" at bounding box center [289, 60] width 69 height 12
click at [256, 56] on input "Uploaded Videos" at bounding box center [259, 59] width 6 height 6
radio input "true"
click at [609, 86] on ul "2 products tagged Deselect 2 products tagged Deselect 2 products tagged Deselec…" at bounding box center [359, 176] width 607 height 198
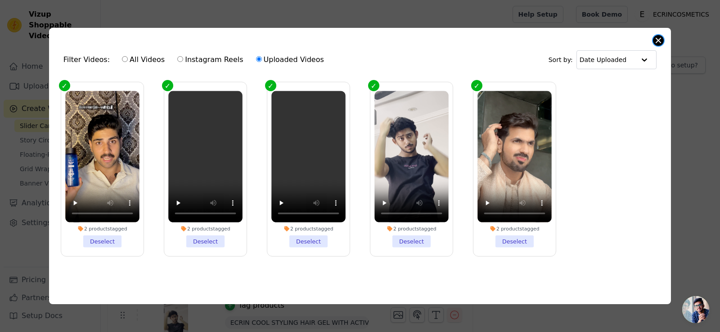
click at [654, 40] on button "Close modal" at bounding box center [658, 40] width 11 height 11
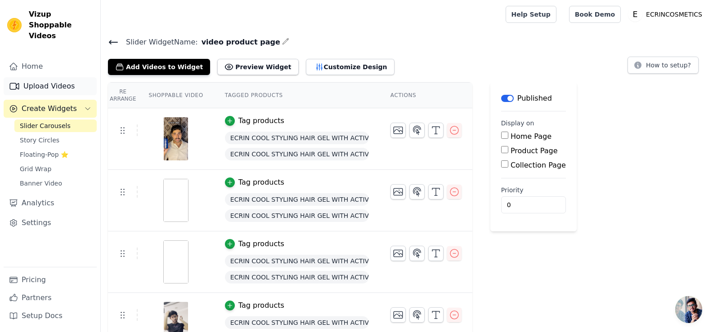
click at [44, 77] on link "Upload Videos" at bounding box center [50, 86] width 93 height 18
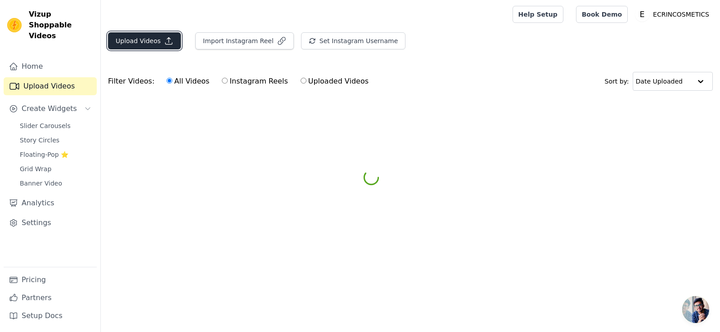
click at [124, 42] on button "Upload Videos" at bounding box center [144, 40] width 73 height 17
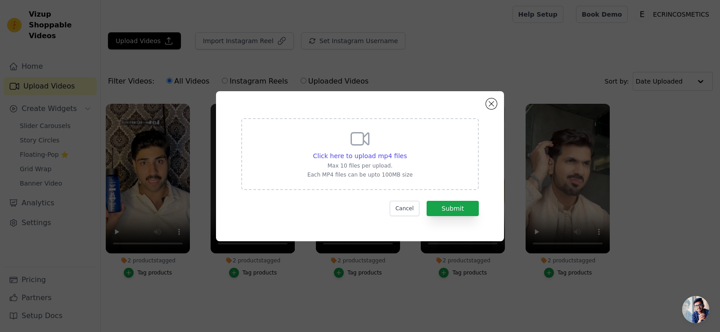
click at [336, 161] on div "Click here to upload mp4 files Max 10 files per upload. Each MP4 files can be u…" at bounding box center [359, 153] width 105 height 50
click at [406, 152] on input "Click here to upload mp4 files Max 10 files per upload. Each MP4 files can be u…" at bounding box center [406, 151] width 0 height 0
type input "C:\fakepath\WhatsApp Video [DATE] 14.24.25_f962494b.mp4"
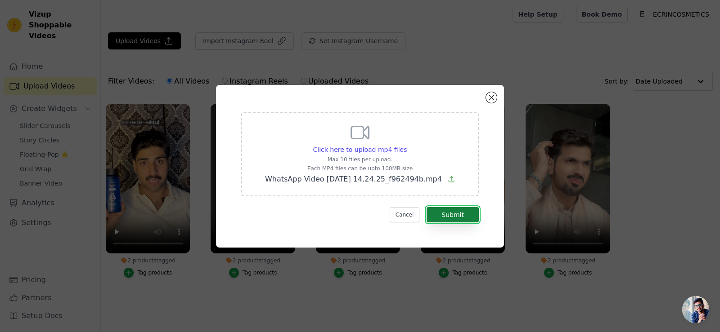
click at [450, 218] on button "Submit" at bounding box center [452, 214] width 52 height 15
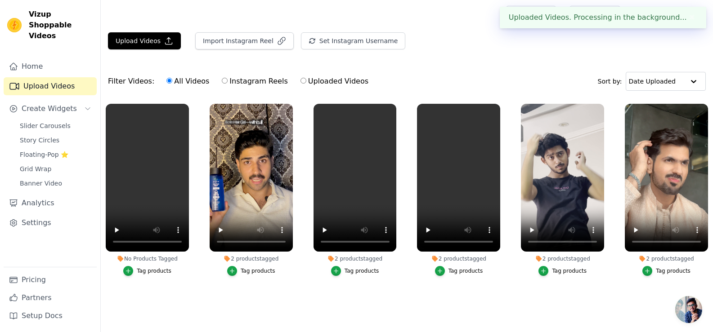
click at [161, 271] on div "Tag products" at bounding box center [154, 271] width 35 height 7
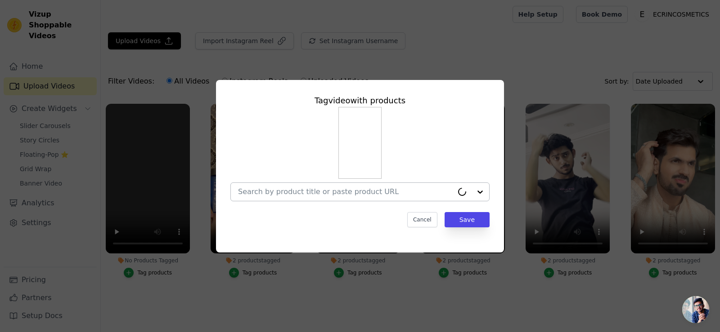
click at [349, 187] on div at bounding box center [345, 192] width 215 height 18
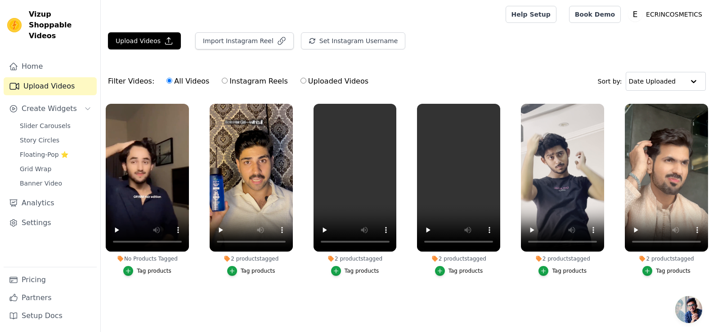
click at [140, 272] on button "Tag products" at bounding box center [147, 271] width 48 height 10
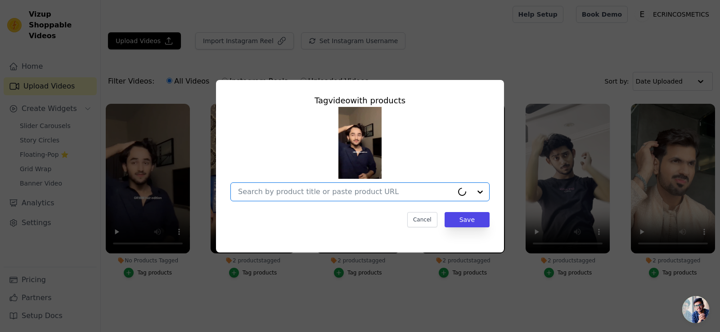
click at [255, 195] on input "No Products Tagged Tag video with products Option undefined, selected. Select i…" at bounding box center [345, 192] width 215 height 9
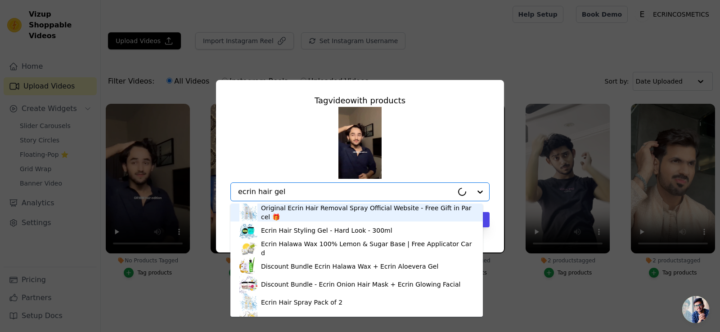
type input "ecrin hair gel"
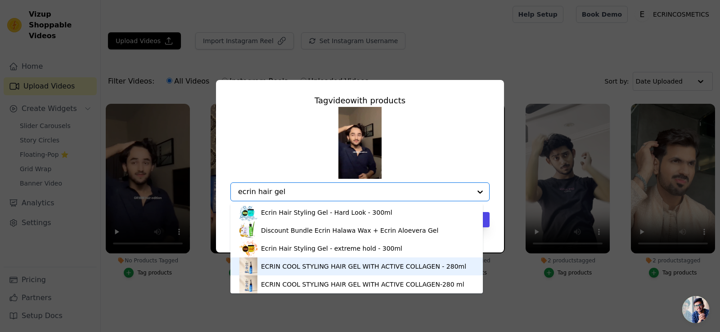
click at [300, 259] on div "ECRIN COOL STYLING HAIR GEL WITH ACTIVE COLLAGEN - 280ml" at bounding box center [356, 267] width 234 height 18
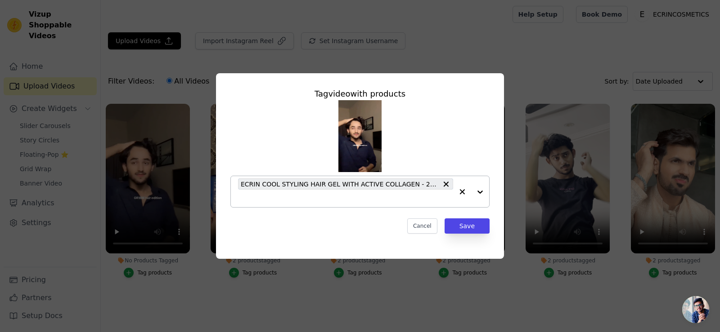
click at [321, 200] on input "No Products Tagged Tag video with products ECRIN COOL STYLING HAIR GEL WITH ACT…" at bounding box center [345, 198] width 215 height 9
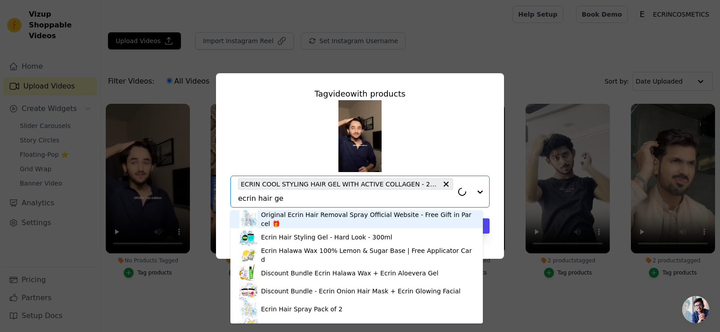
type input "ecrin hair gel"
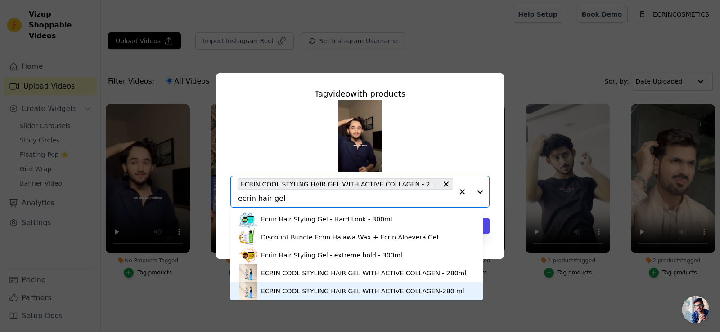
click at [385, 287] on div "ECRIN COOL STYLING HAIR GEL WITH ACTIVE COLLAGEN-280 ml" at bounding box center [356, 291] width 234 height 18
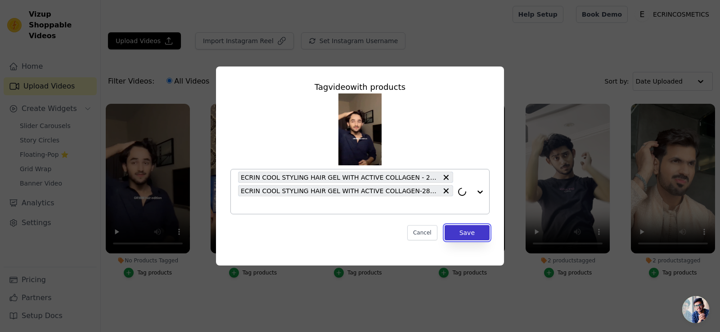
click at [479, 231] on button "Save" at bounding box center [466, 232] width 45 height 15
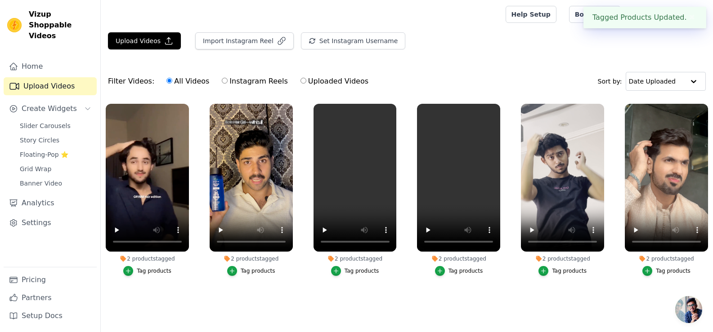
click at [450, 62] on div "Upload Videos Import Instagram Reel Set Instagram Username Import Latest IG Ree…" at bounding box center [407, 172] width 612 height 281
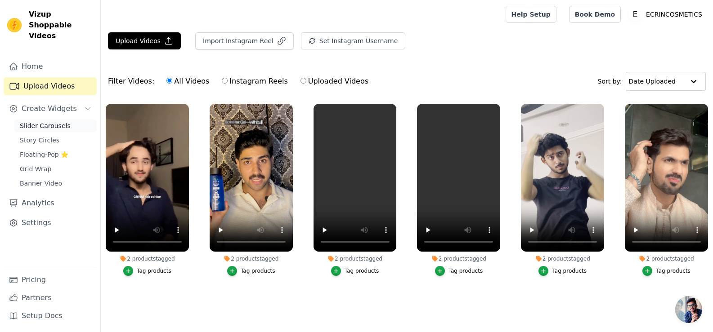
click at [35, 120] on link "Slider Carousels" at bounding box center [55, 126] width 82 height 13
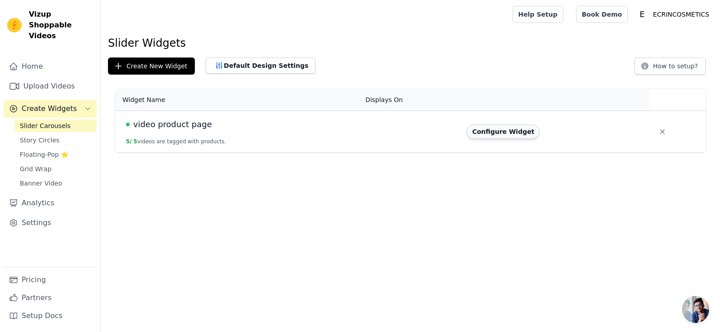
click at [495, 129] on button "Configure Widget" at bounding box center [502, 132] width 73 height 14
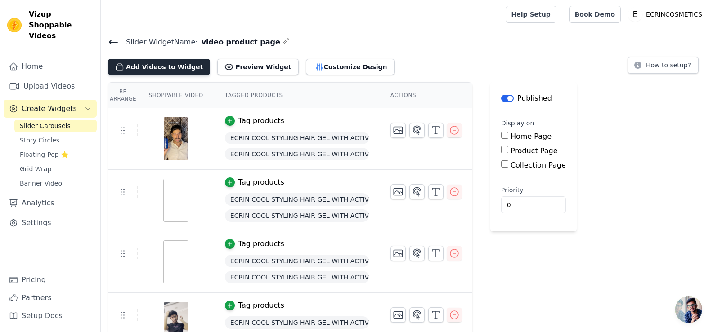
click at [165, 62] on button "Add Videos to Widget" at bounding box center [159, 67] width 102 height 16
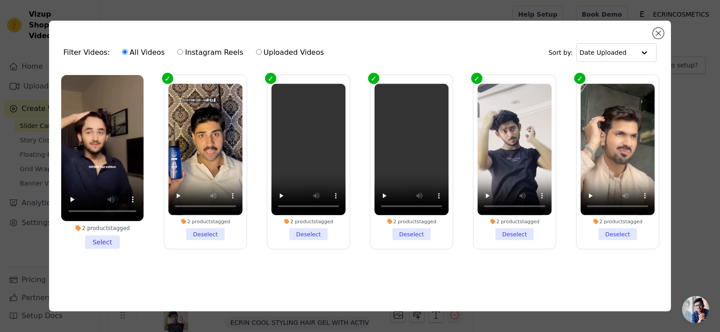
click at [102, 233] on li "2 products tagged Select" at bounding box center [102, 162] width 82 height 174
click at [0, 0] on input "2 products tagged Select" at bounding box center [0, 0] width 0 height 0
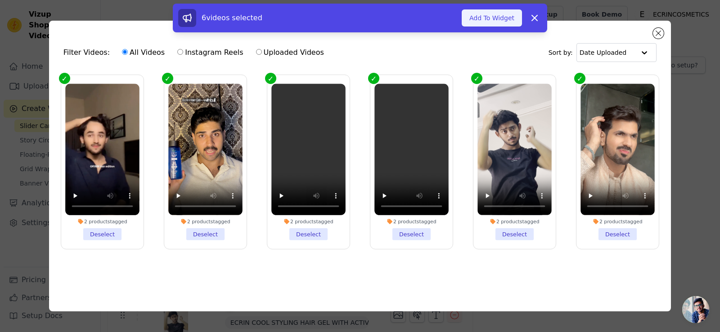
click at [512, 14] on button "Add To Widget" at bounding box center [491, 17] width 60 height 17
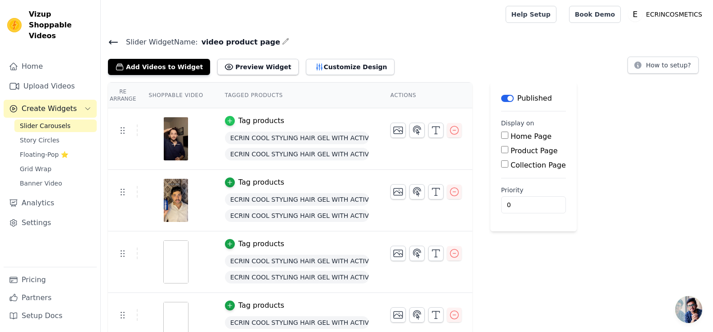
click at [227, 121] on icon "button" at bounding box center [230, 121] width 6 height 6
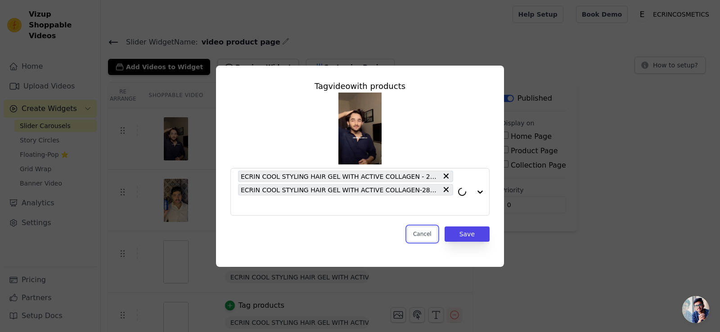
click at [423, 236] on button "Cancel" at bounding box center [422, 234] width 30 height 15
